Goal: Transaction & Acquisition: Purchase product/service

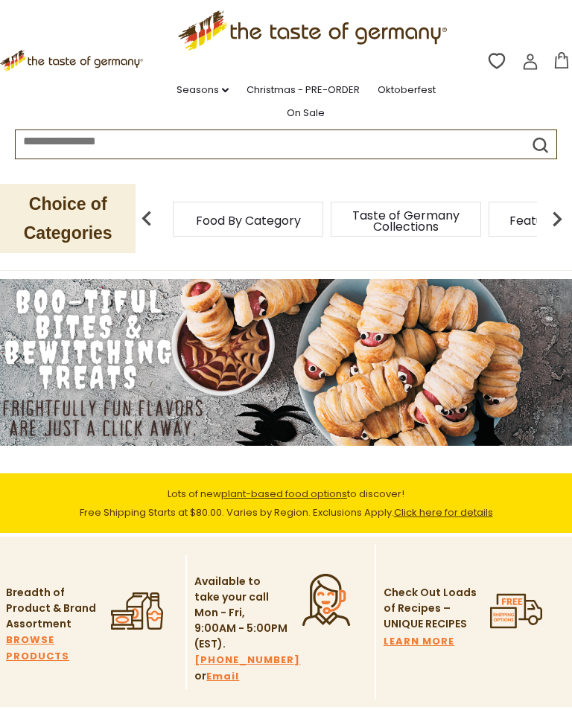
click at [282, 92] on link "Christmas - PRE-ORDER" at bounding box center [302, 90] width 113 height 16
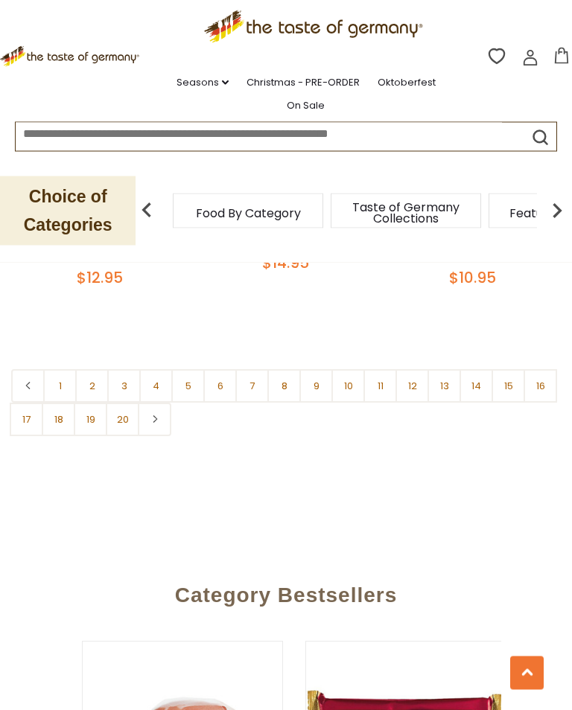
scroll to position [4356, 0]
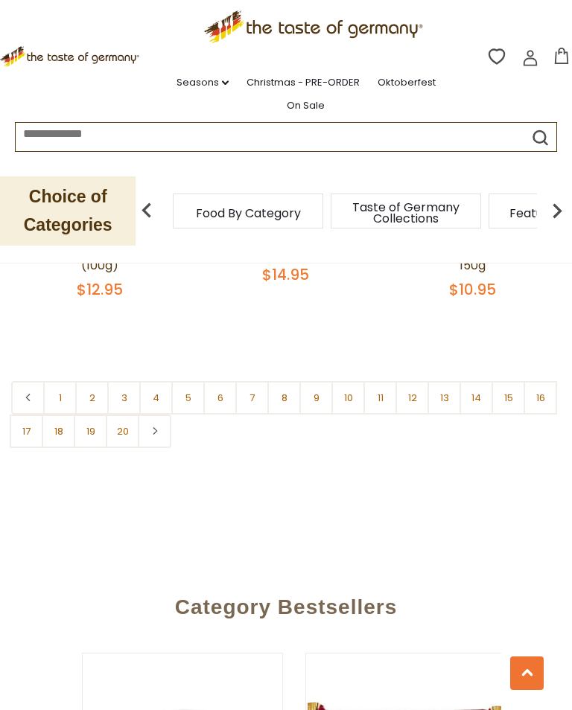
click at [68, 381] on link "1" at bounding box center [60, 398] width 34 height 34
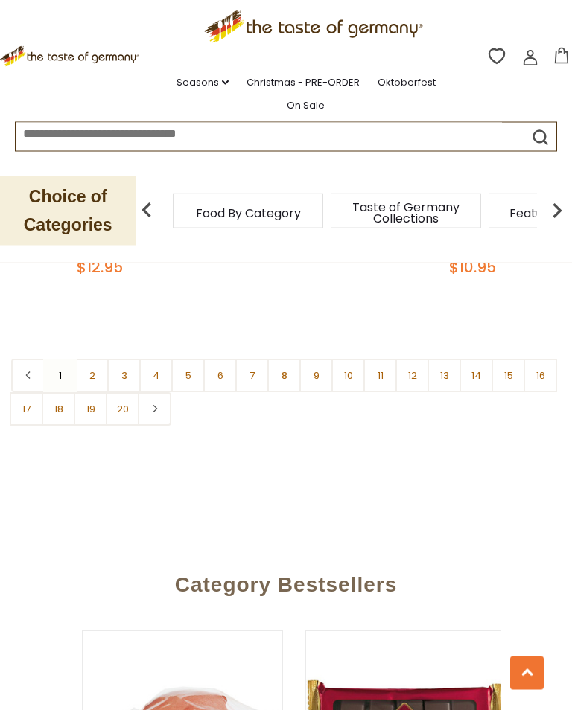
scroll to position [4379, 0]
click at [95, 359] on link "2" at bounding box center [92, 376] width 34 height 34
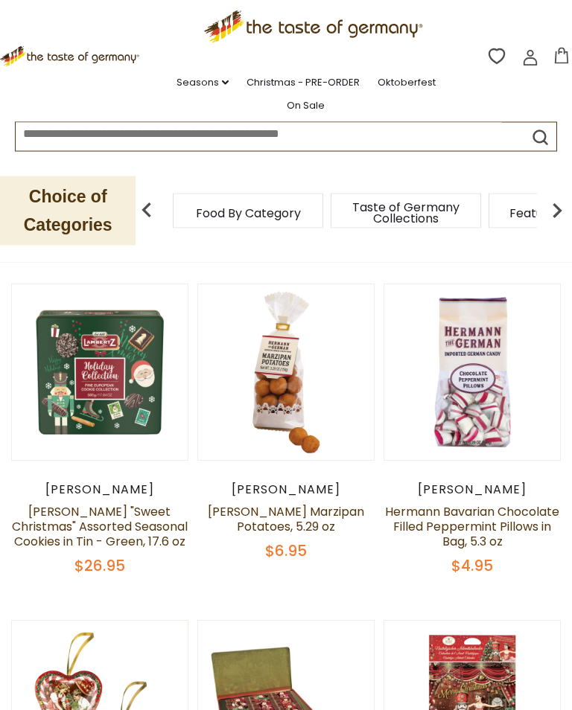
scroll to position [291, 0]
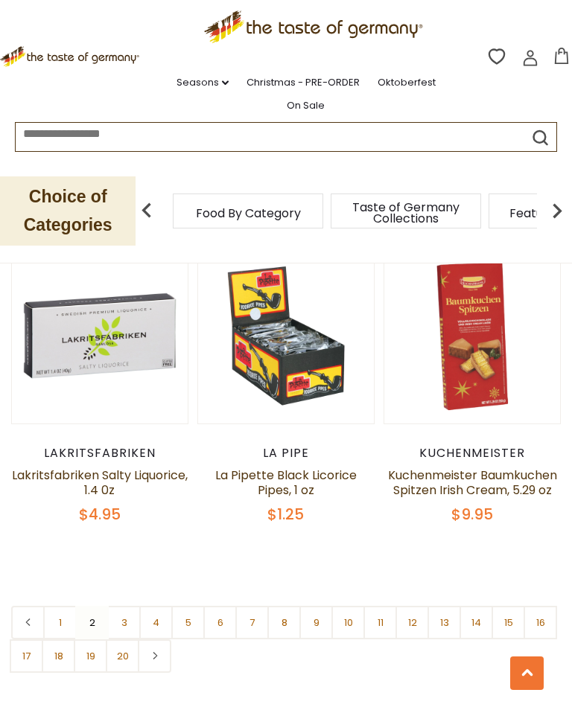
click at [130, 606] on link "3" at bounding box center [124, 623] width 34 height 34
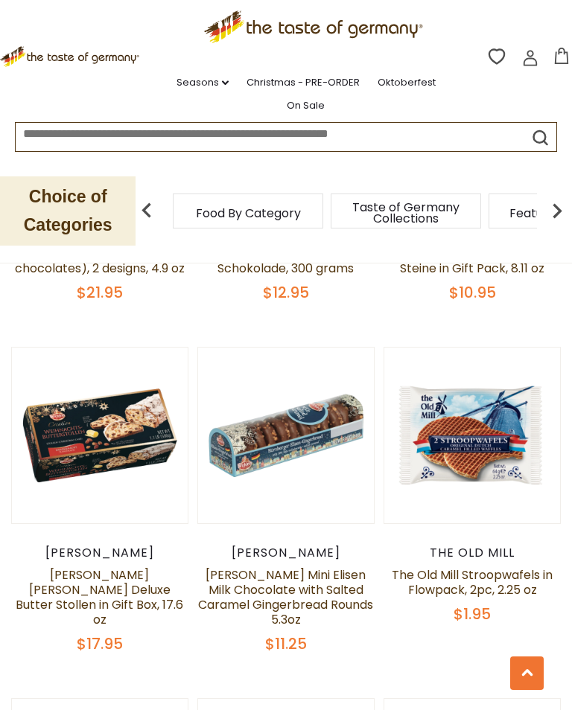
scroll to position [2278, 0]
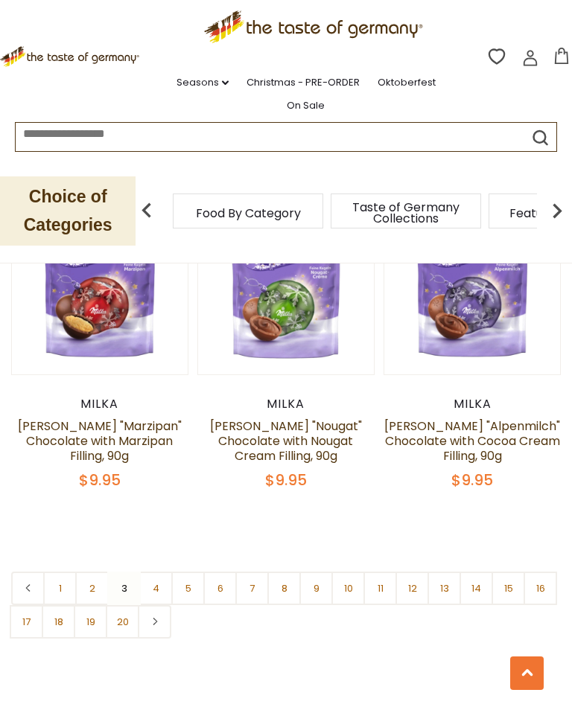
click at [164, 572] on link "4" at bounding box center [156, 589] width 34 height 34
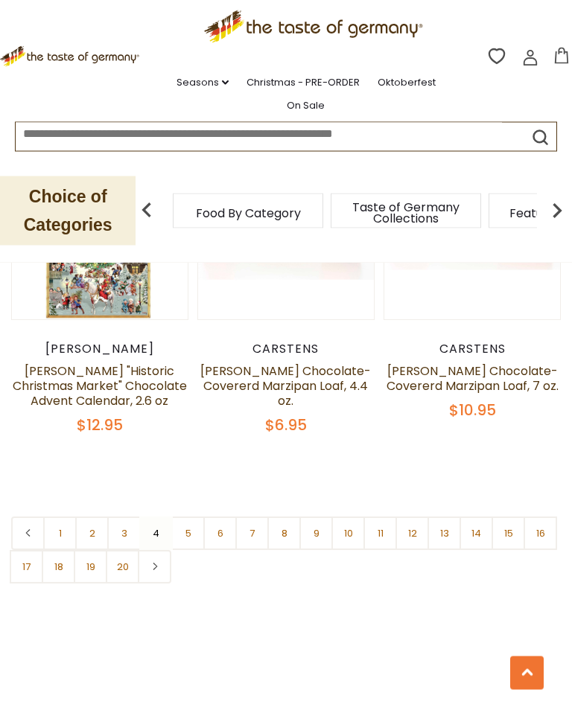
scroll to position [4165, 0]
click at [194, 517] on link "5" at bounding box center [188, 534] width 34 height 34
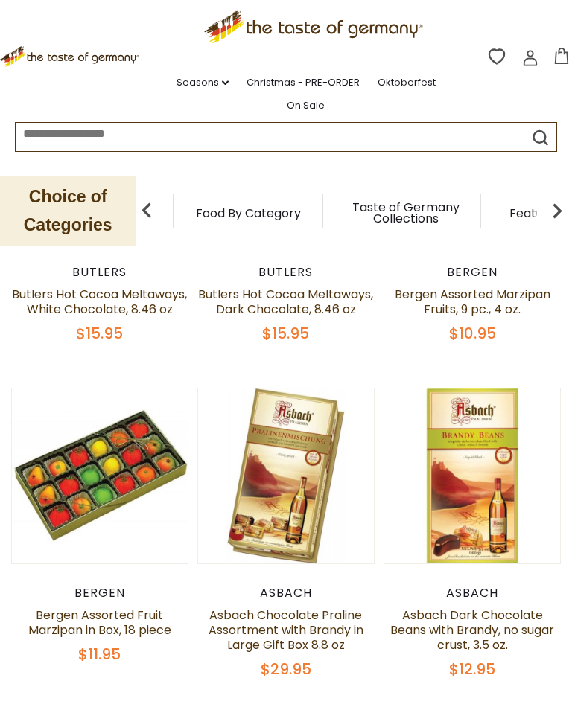
scroll to position [506, 0]
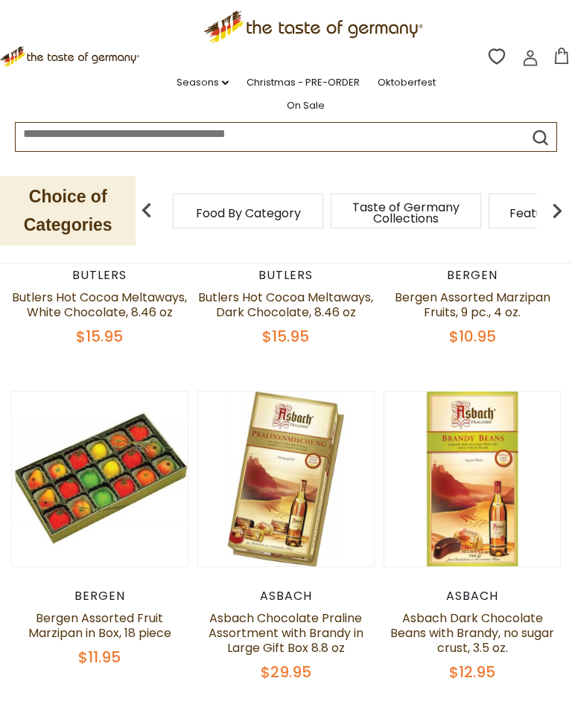
click at [554, 631] on link "Asbach Dark Chocolate Beans with Brandy, no sugar crust, 3.5 oz." at bounding box center [472, 633] width 164 height 47
click at [554, 610] on link "Asbach Dark Chocolate Beans with Brandy, no sugar crust, 3.5 oz." at bounding box center [472, 633] width 164 height 47
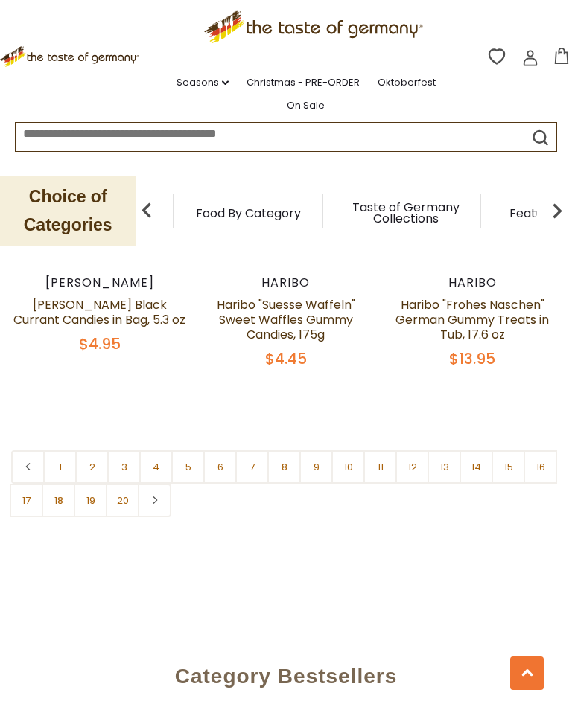
scroll to position [4234, 0]
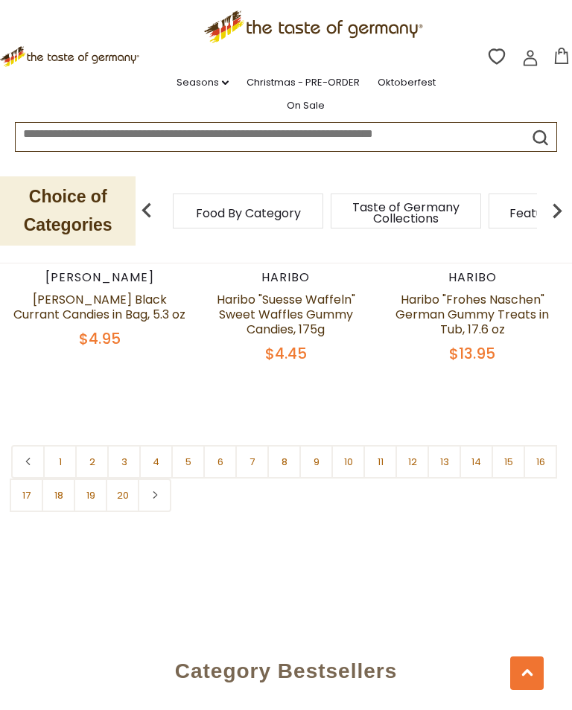
click at [230, 445] on link "6" at bounding box center [220, 462] width 34 height 34
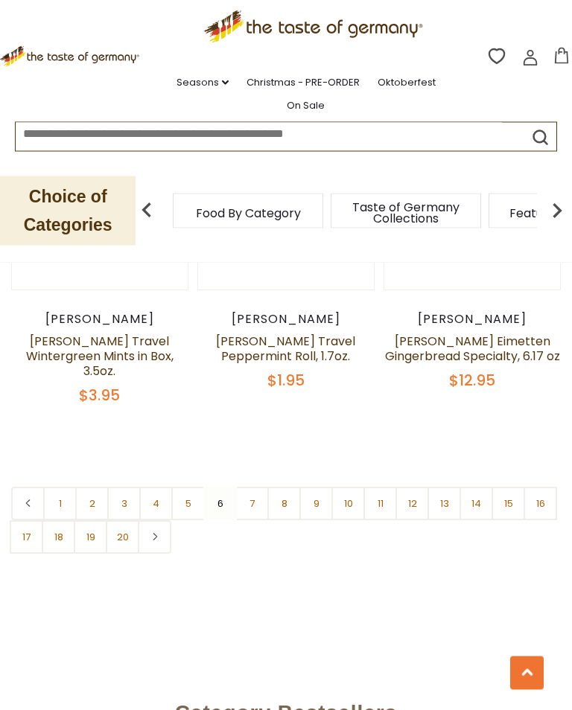
scroll to position [4267, 0]
click at [256, 487] on link "7" at bounding box center [252, 504] width 34 height 34
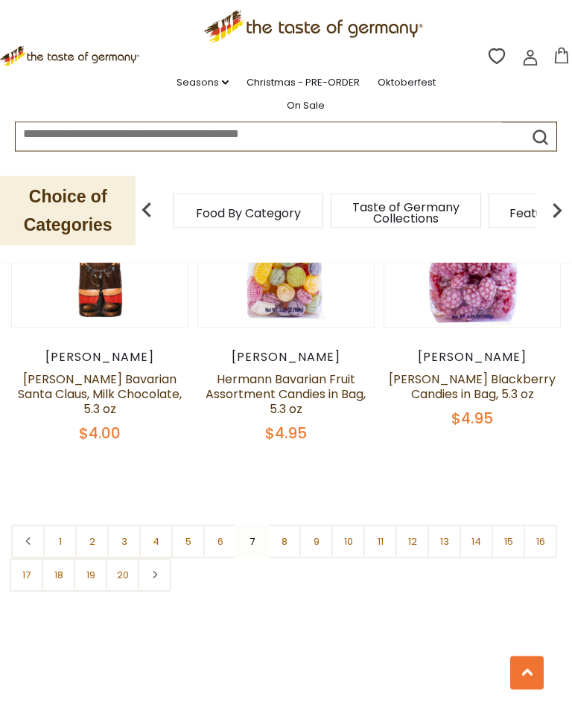
scroll to position [4207, 0]
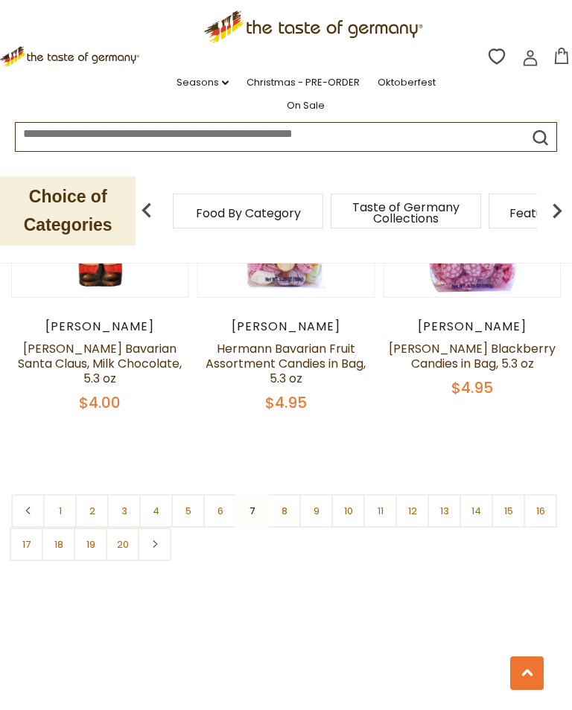
click at [291, 494] on link "8" at bounding box center [284, 511] width 34 height 34
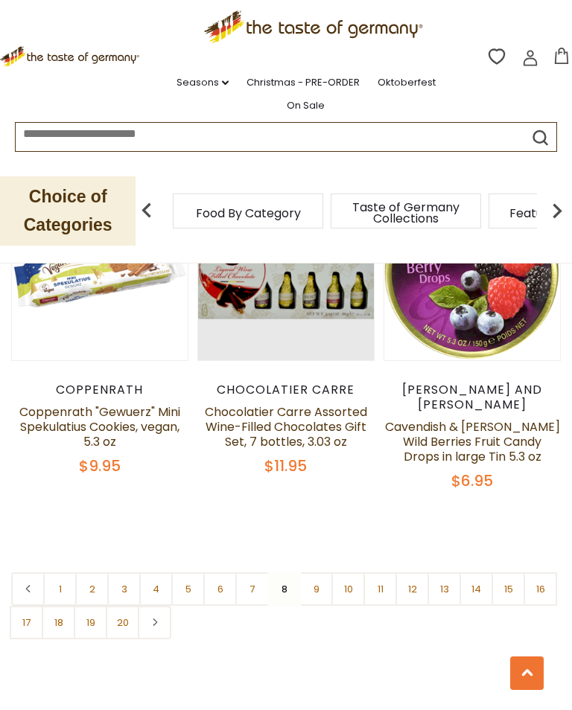
scroll to position [4156, 0]
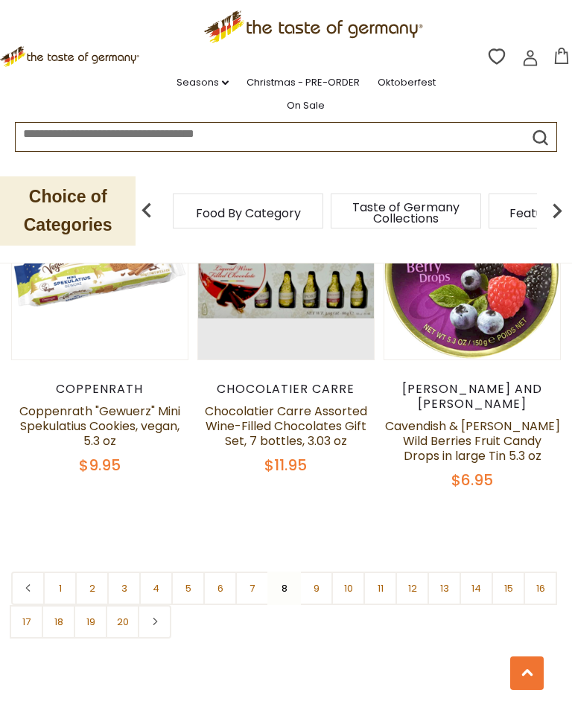
click at [328, 572] on link "9" at bounding box center [316, 589] width 34 height 34
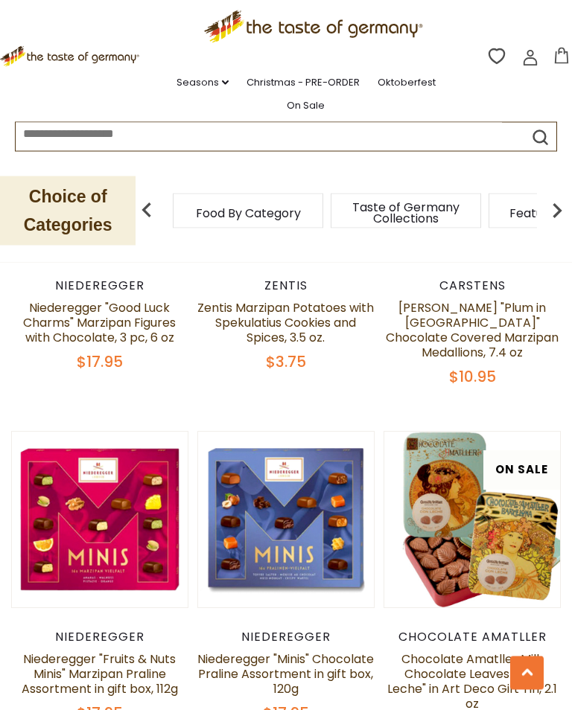
scroll to position [1892, 0]
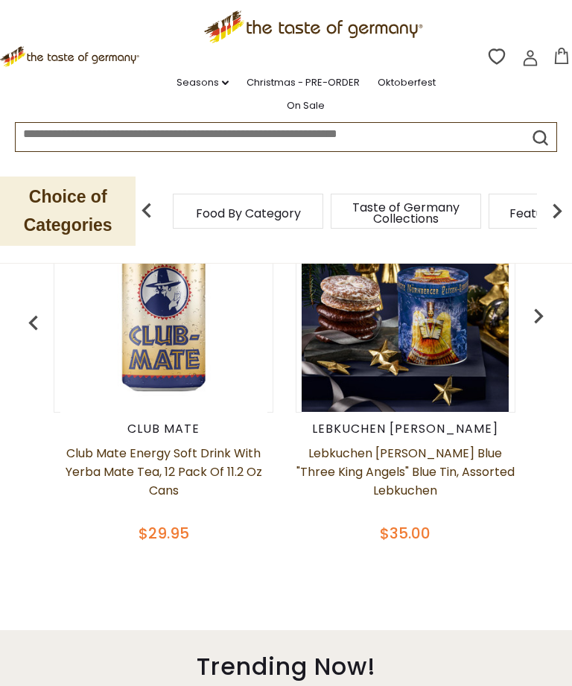
click at [550, 308] on img "button" at bounding box center [539, 316] width 30 height 30
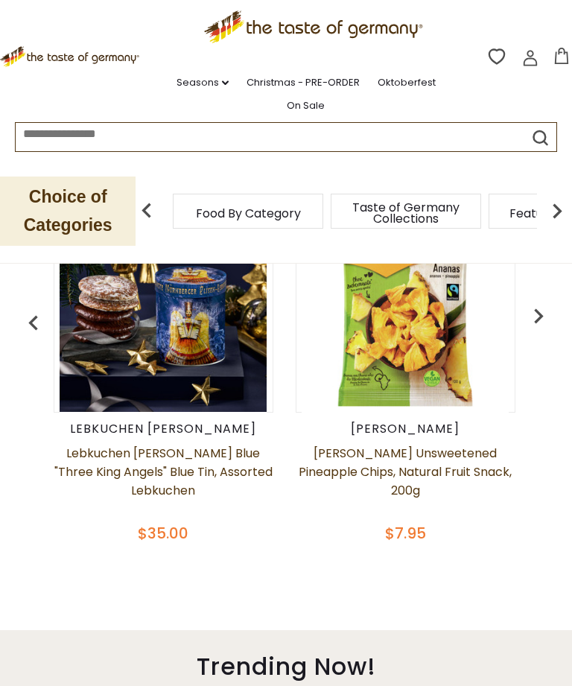
click at [529, 317] on img "button" at bounding box center [539, 316] width 30 height 30
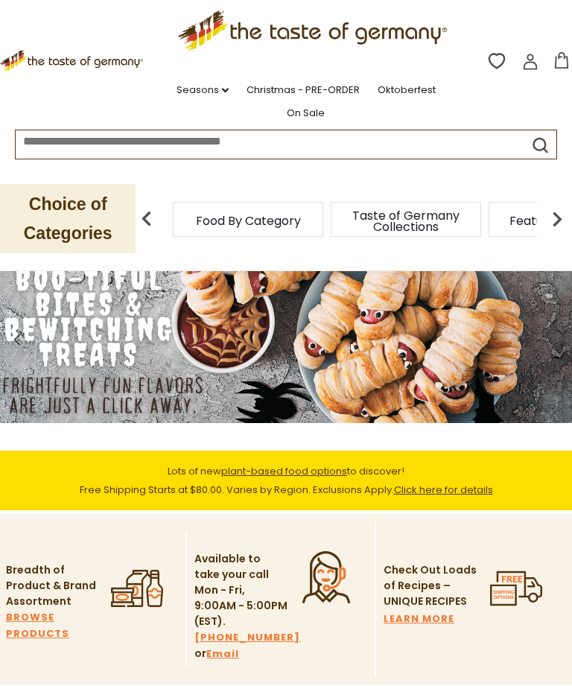
scroll to position [0, 0]
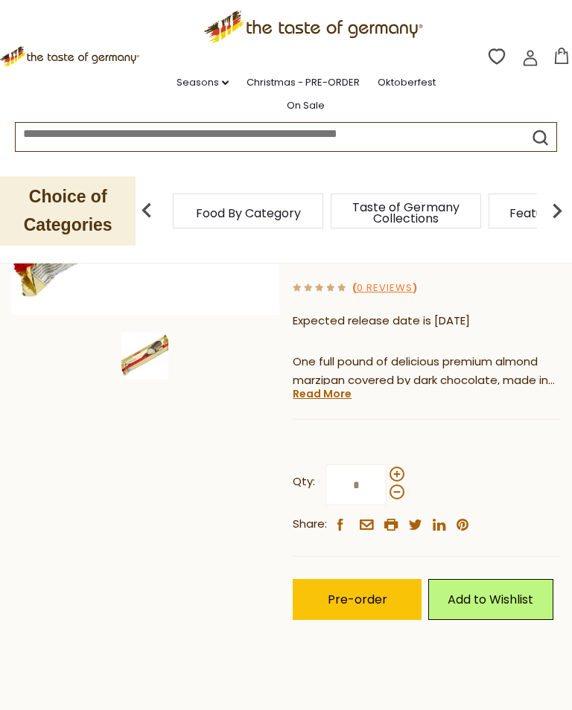
scroll to position [310, 0]
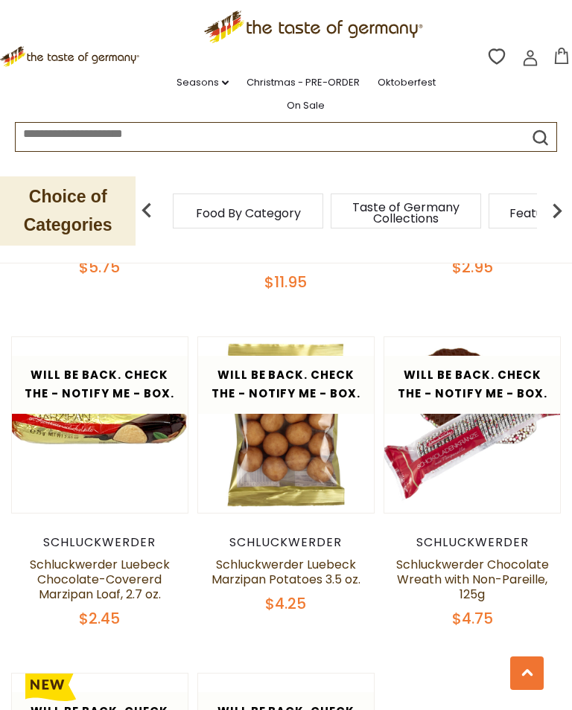
scroll to position [745, 0]
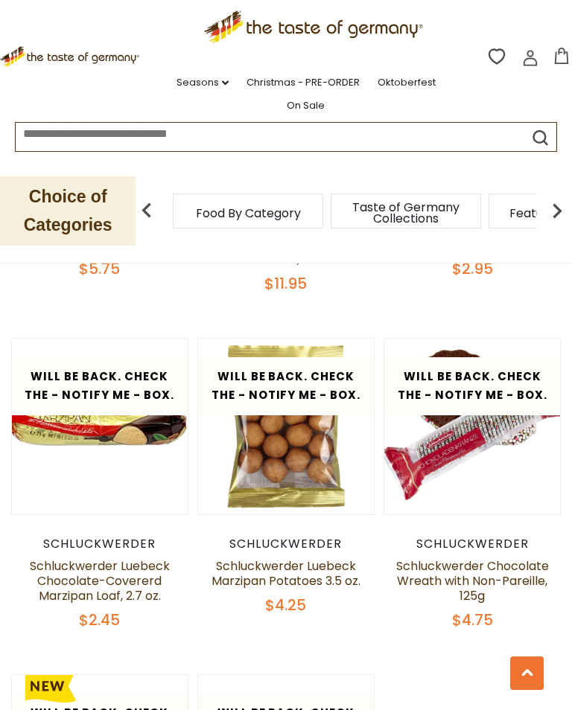
click at [503, 499] on img at bounding box center [472, 427] width 176 height 176
